Goal: Task Accomplishment & Management: Complete application form

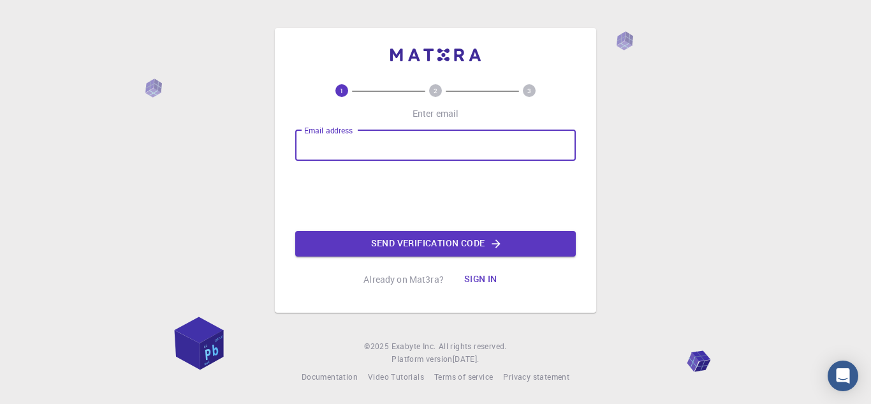
click at [325, 145] on input "Email address" at bounding box center [435, 145] width 281 height 31
type input "[EMAIL_ADDRESS][DOMAIN_NAME]"
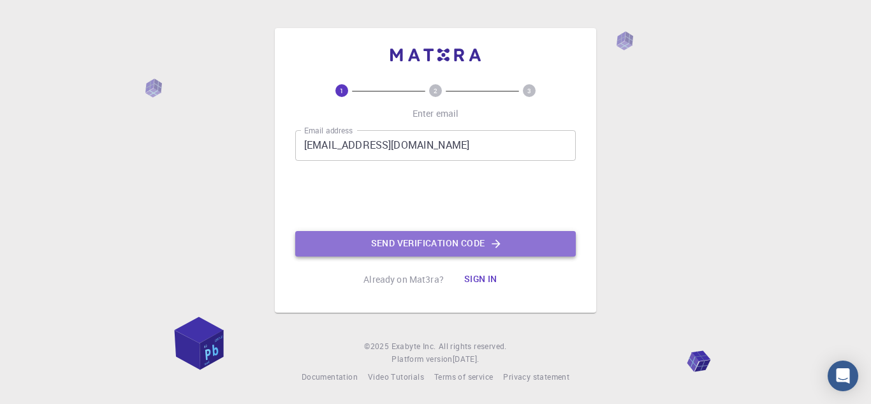
click at [376, 246] on button "Send verification code" at bounding box center [435, 244] width 281 height 26
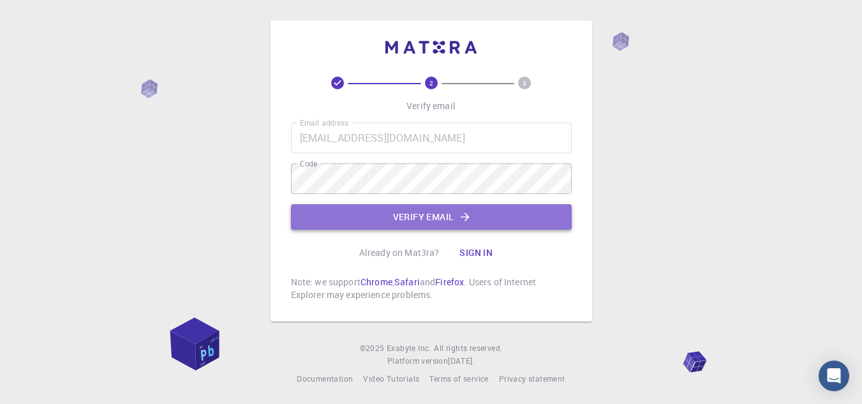
click at [371, 210] on button "Verify email" at bounding box center [431, 217] width 281 height 26
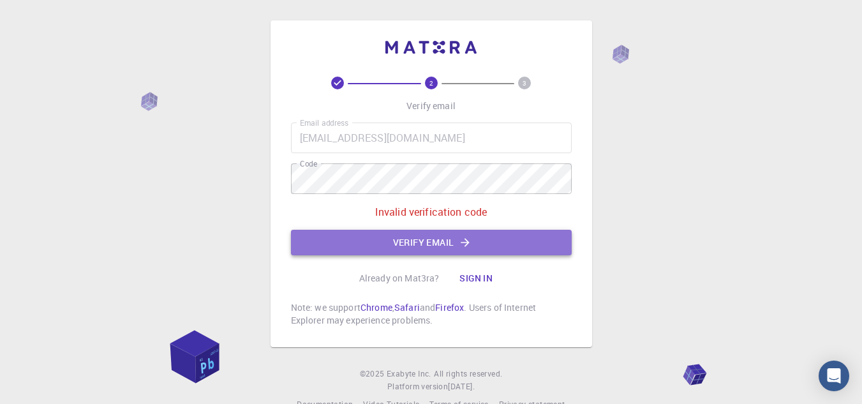
click at [415, 239] on button "Verify email" at bounding box center [431, 243] width 281 height 26
click at [401, 238] on button "Verify email" at bounding box center [431, 243] width 281 height 26
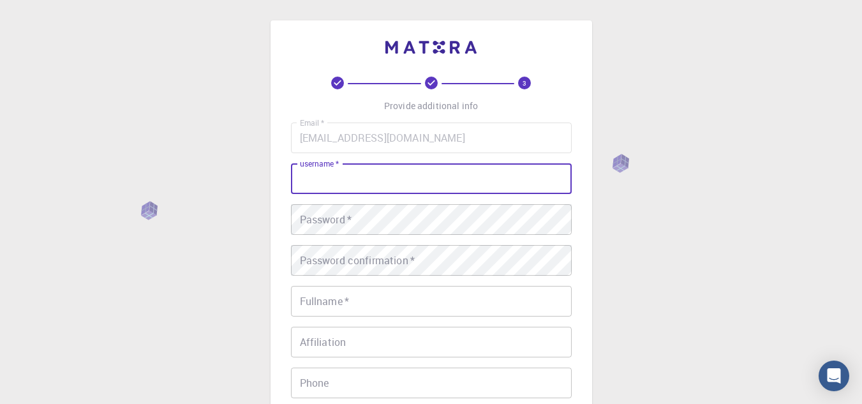
click at [432, 183] on input "username   *" at bounding box center [431, 178] width 281 height 31
type input "[PERSON_NAME]"
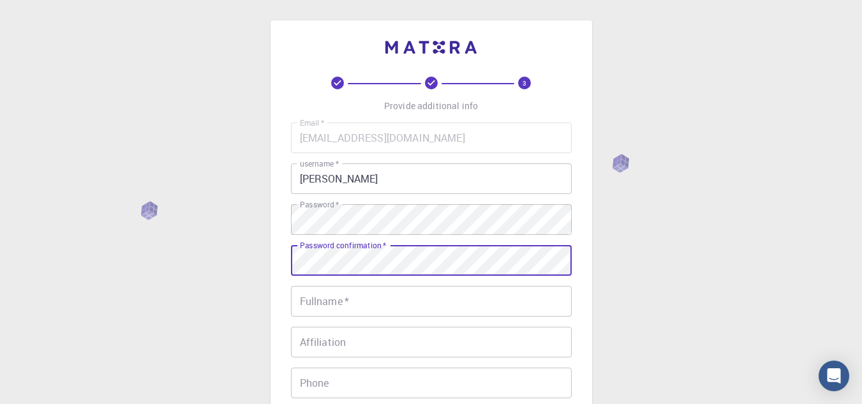
click at [380, 303] on input "Fullname   *" at bounding box center [431, 301] width 281 height 31
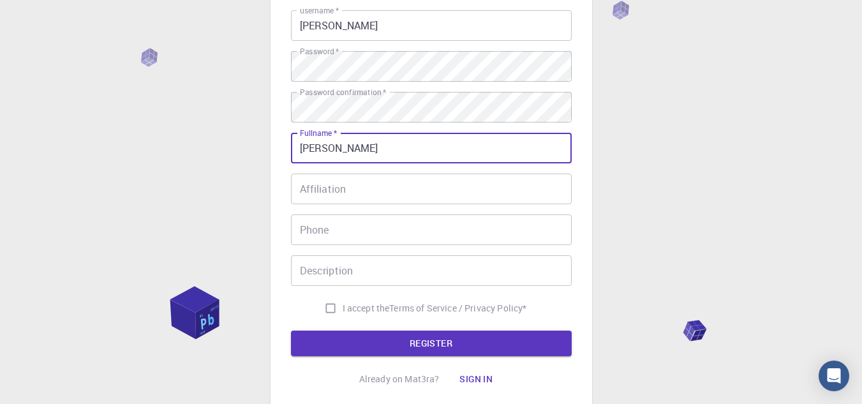
scroll to position [154, 0]
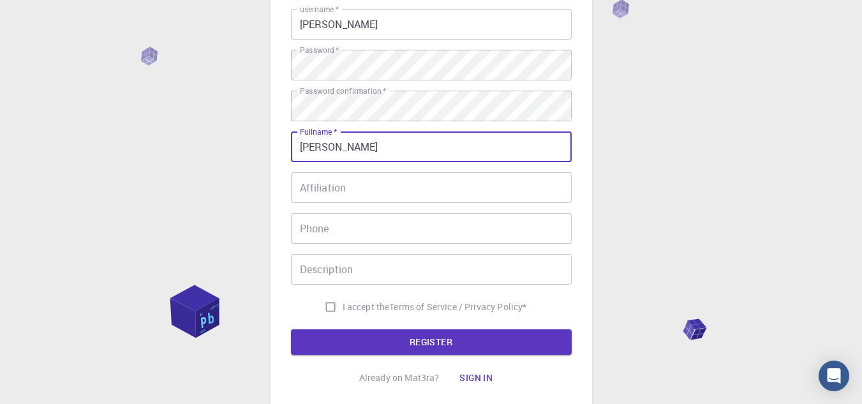
type input "[PERSON_NAME]"
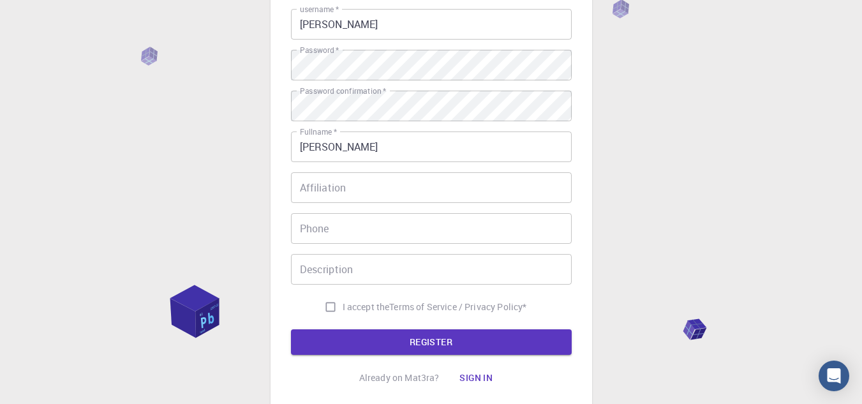
click at [385, 303] on span "I accept the" at bounding box center [365, 306] width 47 height 13
click at [342, 303] on input "I accept the Terms of Service / Privacy Policy *" at bounding box center [330, 307] width 24 height 24
checkbox input "true"
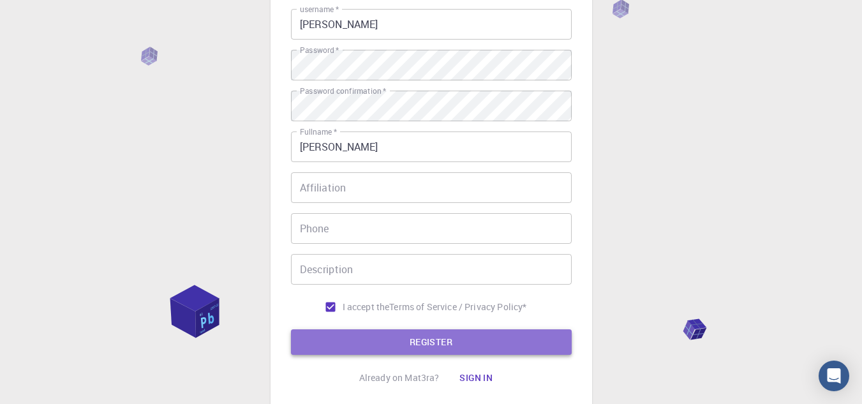
click at [401, 342] on button "REGISTER" at bounding box center [431, 342] width 281 height 26
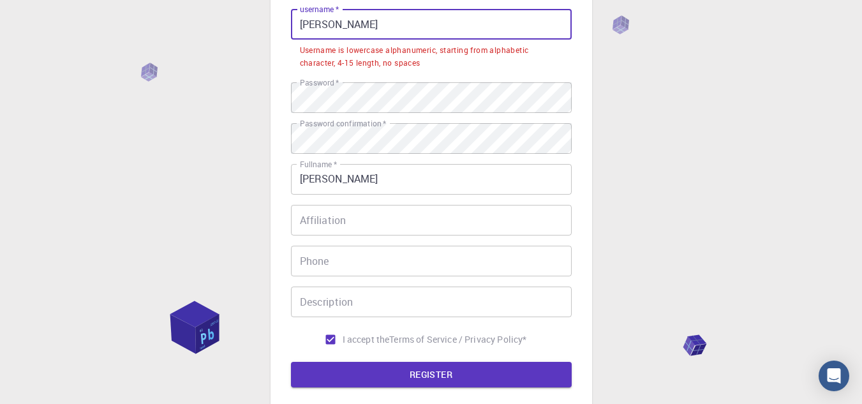
drag, startPoint x: 334, startPoint y: 28, endPoint x: 299, endPoint y: 28, distance: 34.4
click at [299, 28] on input "[PERSON_NAME]" at bounding box center [431, 24] width 281 height 31
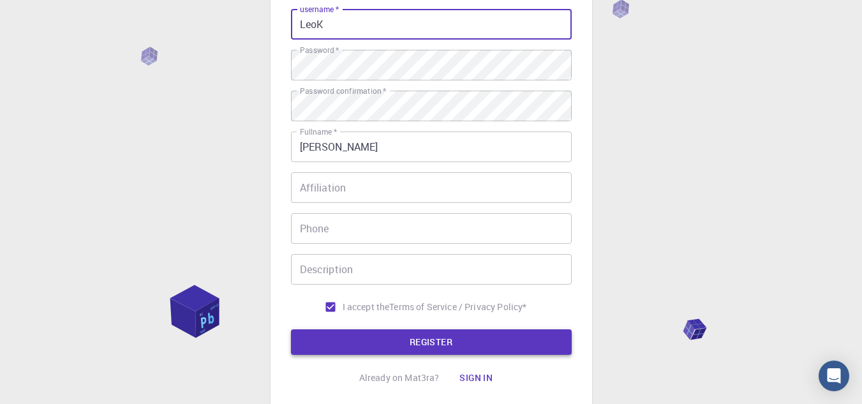
click at [399, 341] on button "REGISTER" at bounding box center [431, 342] width 281 height 26
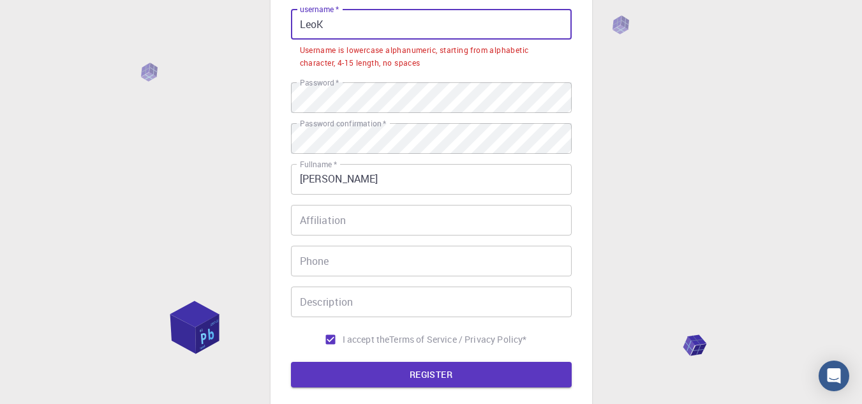
drag, startPoint x: 353, startPoint y: 24, endPoint x: 267, endPoint y: 22, distance: 86.8
click at [267, 22] on div "3 Provide additional info Email   * [EMAIL_ADDRESS][DOMAIN_NAME] Email   * user…" at bounding box center [431, 187] width 862 height 682
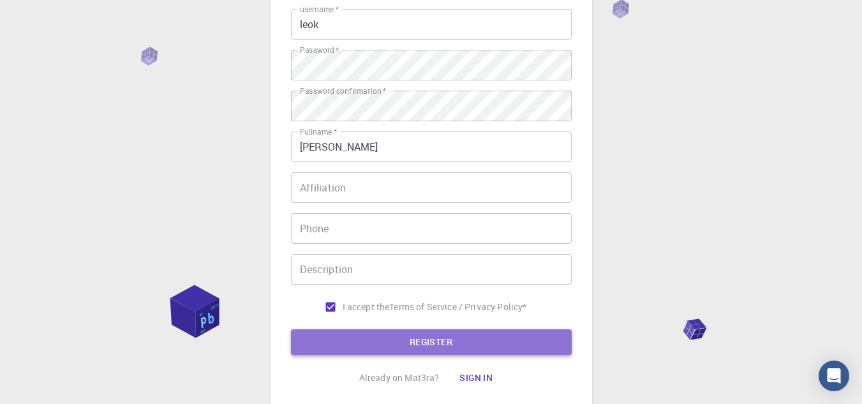
click at [407, 347] on button "REGISTER" at bounding box center [431, 342] width 281 height 26
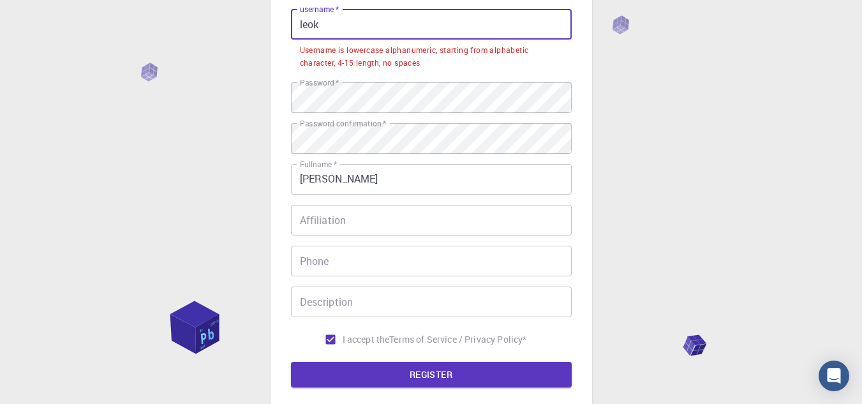
click at [355, 24] on input "leok" at bounding box center [431, 24] width 281 height 31
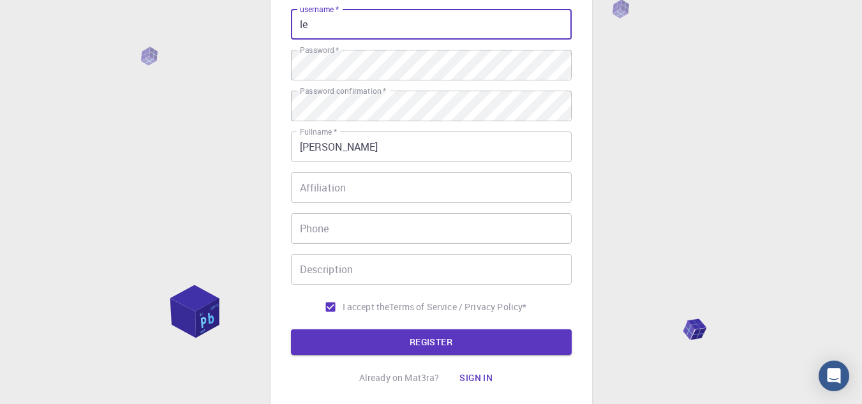
type input "l"
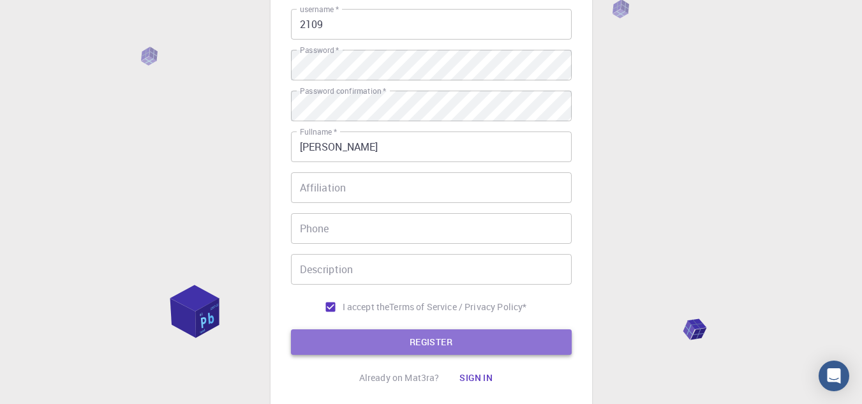
click at [396, 339] on button "REGISTER" at bounding box center [431, 342] width 281 height 26
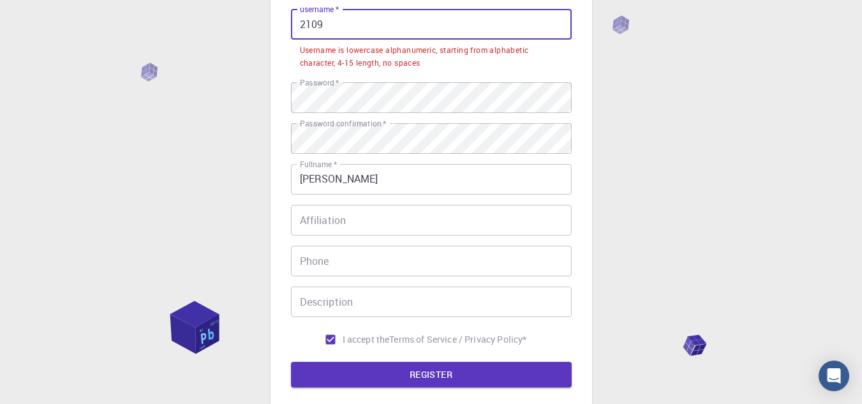
click at [349, 29] on input "2109" at bounding box center [431, 24] width 281 height 31
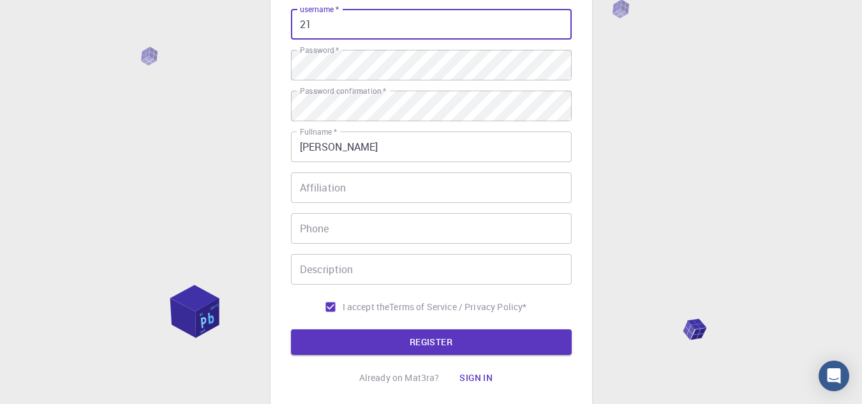
type input "2"
click at [445, 340] on button "REGISTER" at bounding box center [431, 342] width 281 height 26
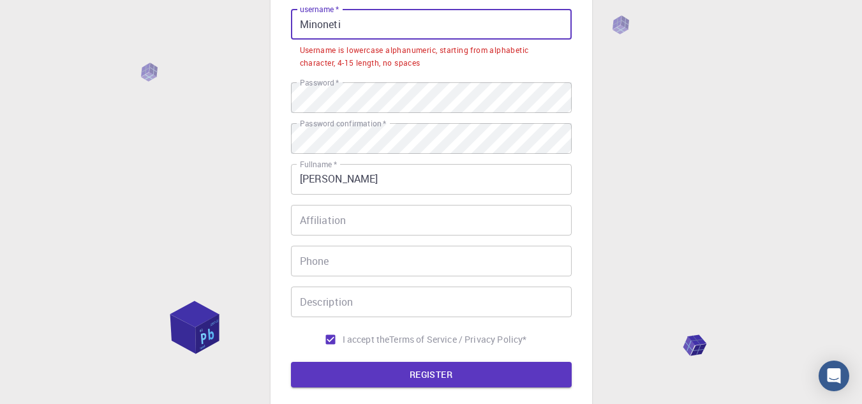
click at [364, 29] on input "Minoneti" at bounding box center [431, 24] width 281 height 31
drag, startPoint x: 364, startPoint y: 29, endPoint x: 295, endPoint y: 27, distance: 68.9
click at [295, 27] on input "Minoneti" at bounding box center [431, 24] width 281 height 31
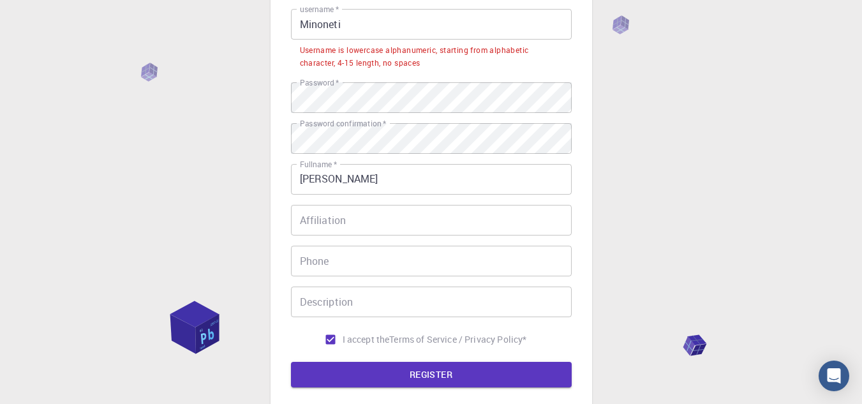
click at [413, 52] on div "Username is lowercase alphanumeric, starting from alphabetic character, 4-15 le…" at bounding box center [431, 57] width 263 height 26
drag, startPoint x: 302, startPoint y: 47, endPoint x: 409, endPoint y: 47, distance: 106.5
click at [409, 47] on div "Username is lowercase alphanumeric, starting from alphabetic character, 4-15 le…" at bounding box center [431, 57] width 263 height 26
click at [312, 53] on div "Username is lowercase alphanumeric, starting from alphabetic character, 4-15 le…" at bounding box center [431, 57] width 263 height 26
drag, startPoint x: 300, startPoint y: 50, endPoint x: 437, endPoint y: 52, distance: 137.1
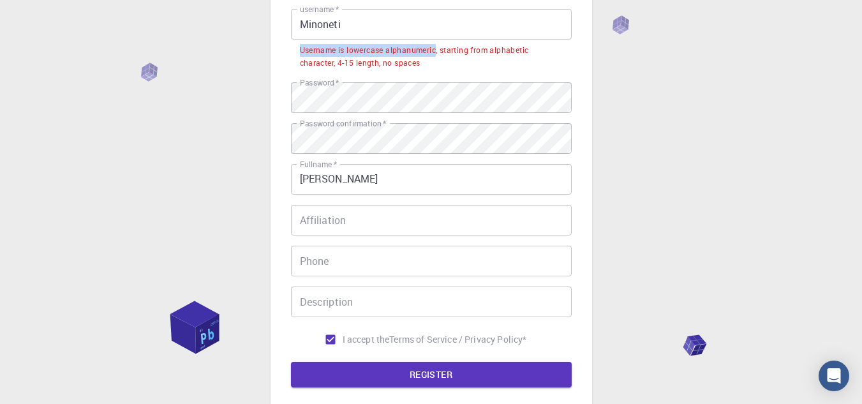
click at [437, 52] on div "Username is lowercase alphanumeric, starting from alphabetic character, 4-15 le…" at bounding box center [431, 57] width 263 height 26
click at [463, 45] on div "Username is lowercase alphanumeric, starting from alphabetic character, 4-15 le…" at bounding box center [431, 57] width 263 height 26
drag, startPoint x: 300, startPoint y: 48, endPoint x: 431, endPoint y: 59, distance: 131.8
click at [431, 59] on div "Username is lowercase alphanumeric, starting from alphabetic character, 4-15 le…" at bounding box center [431, 57] width 263 height 26
copy div "Username is lowercase alphanumeric, starting from alphabetic character, 4-15 le…"
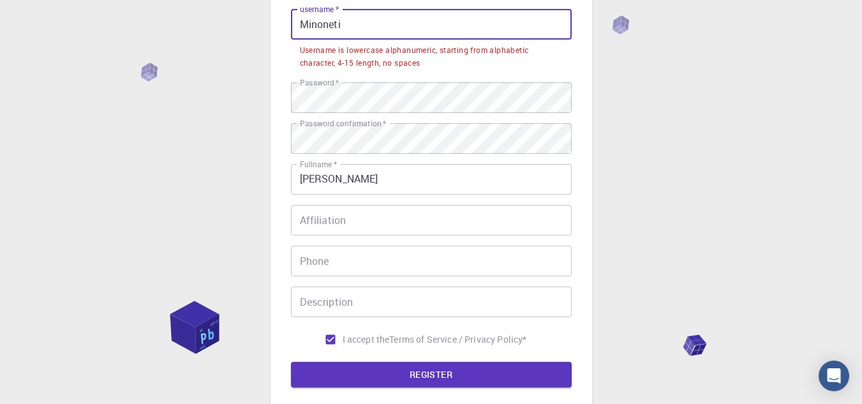
drag, startPoint x: 348, startPoint y: 26, endPoint x: 265, endPoint y: 26, distance: 82.3
click at [265, 26] on div "3 Provide additional info Email   * [EMAIL_ADDRESS][DOMAIN_NAME] Email   * user…" at bounding box center [431, 187] width 862 height 682
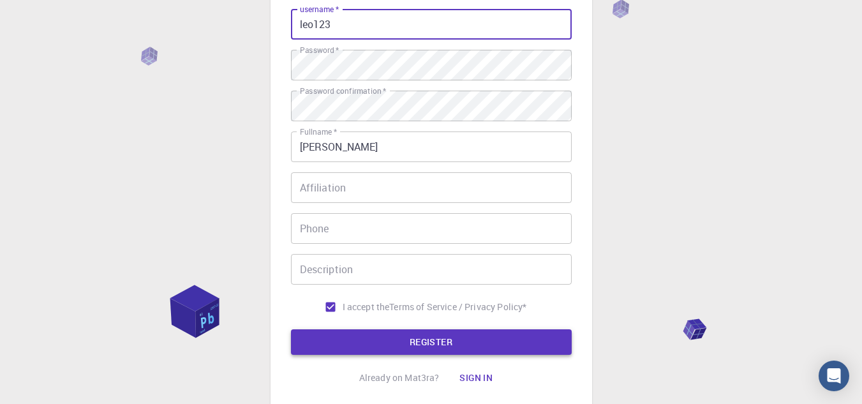
type input "leo123"
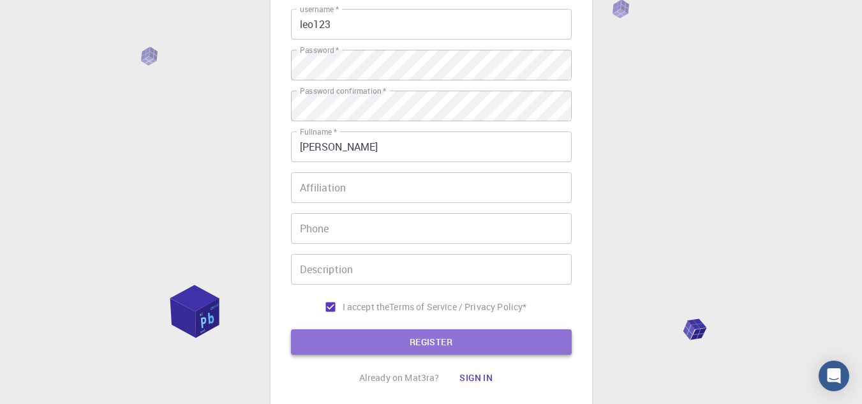
click at [446, 337] on button "REGISTER" at bounding box center [431, 342] width 281 height 26
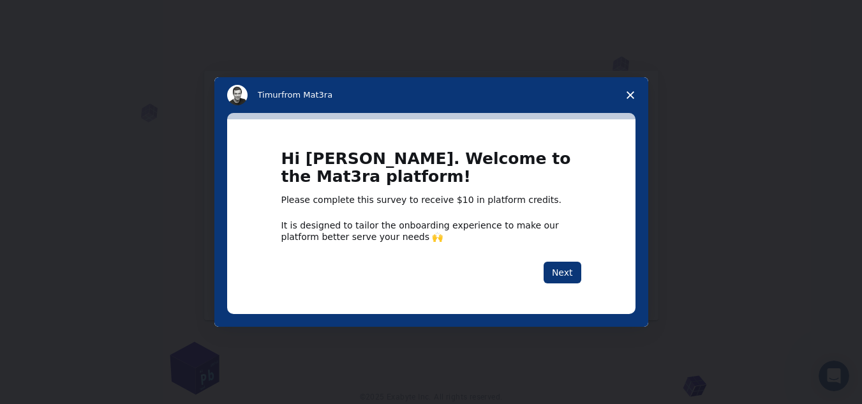
click at [633, 95] on icon "Close survey" at bounding box center [630, 95] width 8 height 8
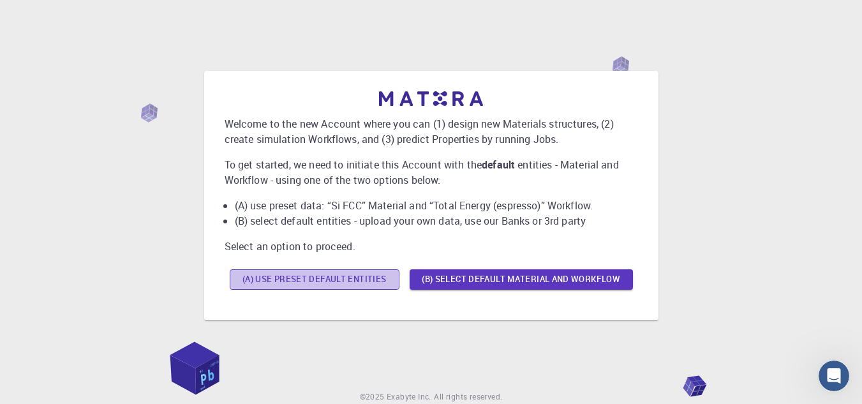
click at [344, 276] on button "(A) Use preset default entities" at bounding box center [315, 279] width 170 height 20
